Goal: Information Seeking & Learning: Learn about a topic

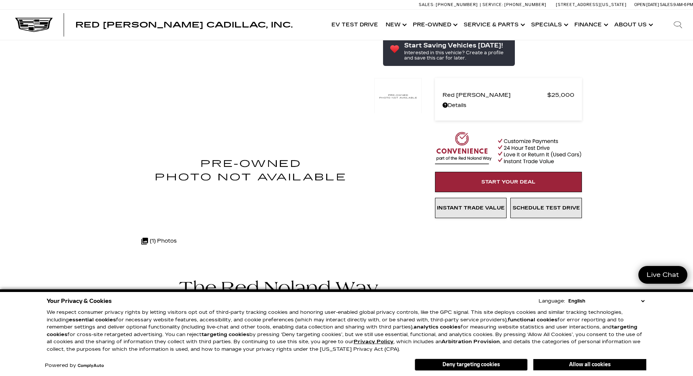
scroll to position [1431, 0]
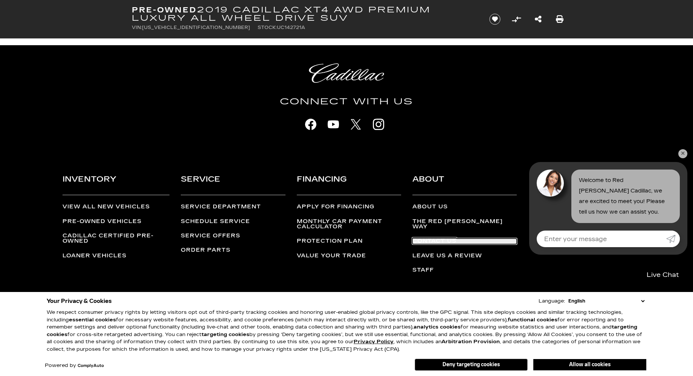
drag, startPoint x: 416, startPoint y: 233, endPoint x: 410, endPoint y: 235, distance: 5.9
click at [416, 239] on link "Contact Us" at bounding box center [465, 241] width 104 height 5
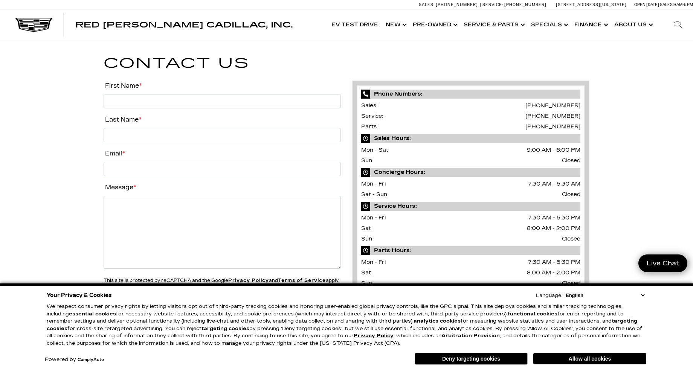
click at [643, 297] on select "English Spanish / Español English / United Kingdom Korean / 한국어 Vietnamese / Ti…" at bounding box center [605, 295] width 83 height 7
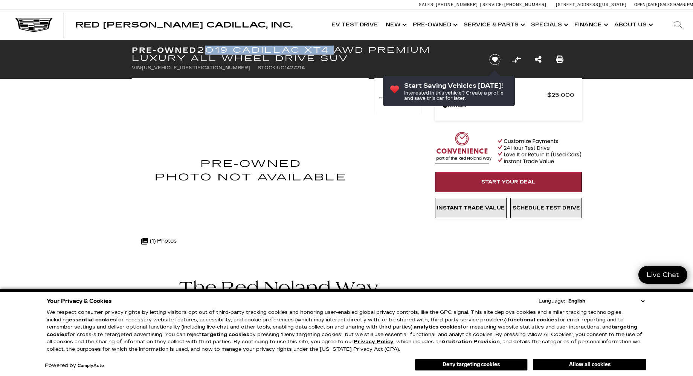
drag, startPoint x: 245, startPoint y: 49, endPoint x: 330, endPoint y: 50, distance: 85.2
click at [330, 50] on h1 "Pre-Owned 2019 Cadillac XT4 AWD Premium Luxury All Wheel Drive SUV" at bounding box center [304, 54] width 345 height 17
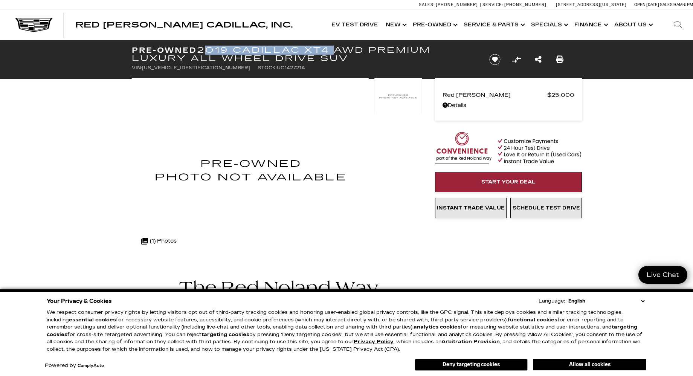
copy h1 "2019 Cadillac XT4"
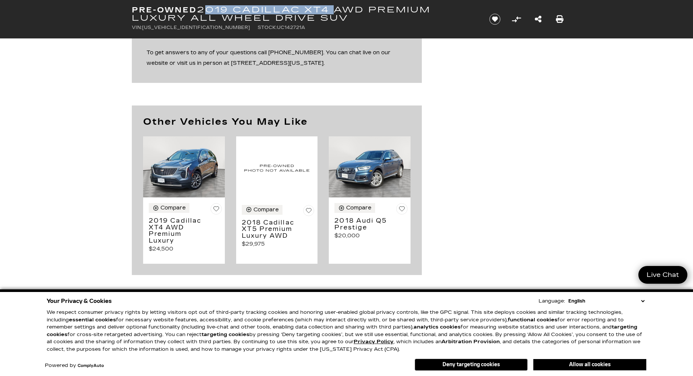
scroll to position [916, 0]
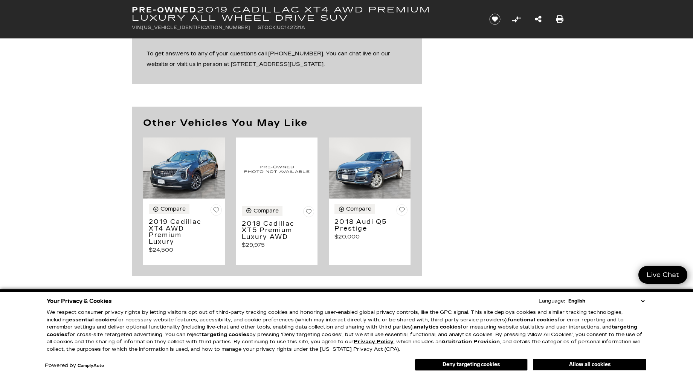
drag, startPoint x: 253, startPoint y: 28, endPoint x: 223, endPoint y: 29, distance: 29.0
click at [258, 29] on li "Stock: UC142721A" at bounding box center [281, 27] width 47 height 11
drag, startPoint x: 133, startPoint y: 27, endPoint x: 262, endPoint y: 27, distance: 128.9
click at [262, 27] on ul "VIN: 1GYFZDR4XKF142721 Stock: UC142721A" at bounding box center [304, 27] width 345 height 11
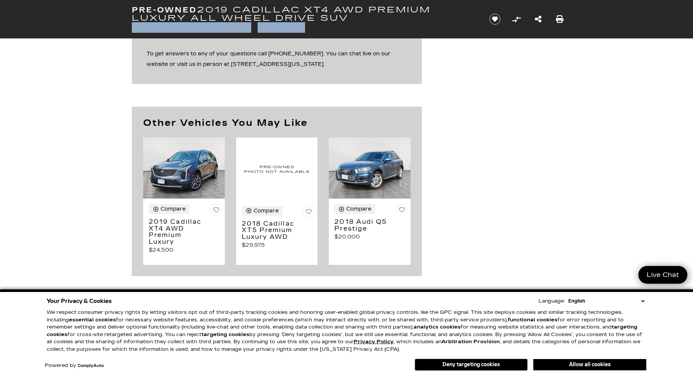
copy ul "VIN: 1GYFZDR4XKF142721 Stock: UC142721A"
click at [644, 301] on select "English Spanish / Español English / United Kingdom Korean / 한국어 Vietnamese / Ti…" at bounding box center [607, 301] width 80 height 8
click at [533, 214] on div "Other Vehicles You May Like Compare 2019 Cadillac XT4 AWD Premium Luxury $24,500" at bounding box center [347, 192] width 452 height 170
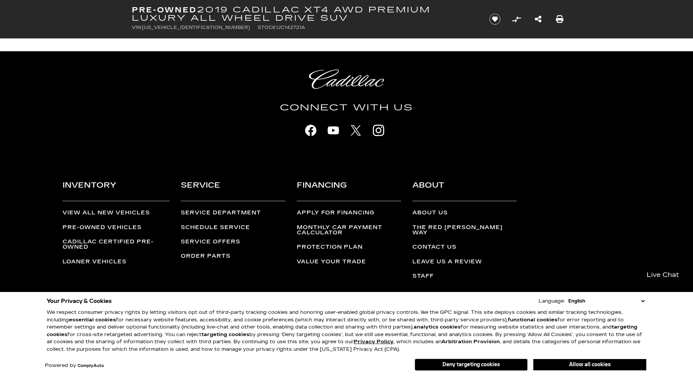
scroll to position [1431, 0]
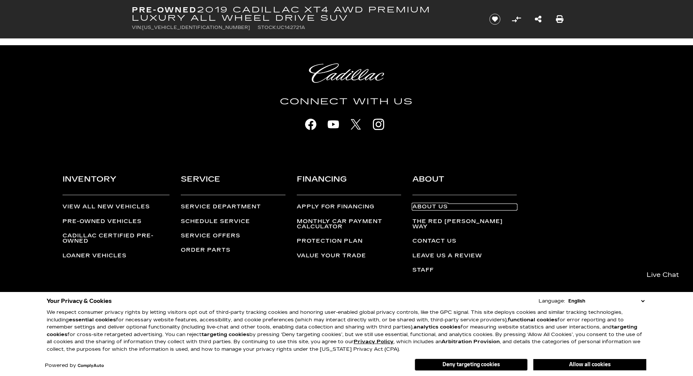
click at [424, 205] on link "About Us" at bounding box center [465, 206] width 104 height 5
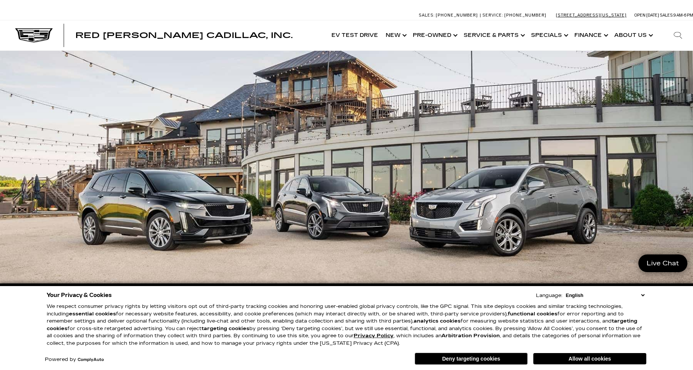
drag, startPoint x: 627, startPoint y: 14, endPoint x: 557, endPoint y: 15, distance: 70.5
click at [557, 15] on div "[STREET_ADDRESS][US_STATE]" at bounding box center [591, 15] width 78 height 9
copy link "[US_STATE][GEOGRAPHIC_DATA]"
